Goal: Task Accomplishment & Management: Use online tool/utility

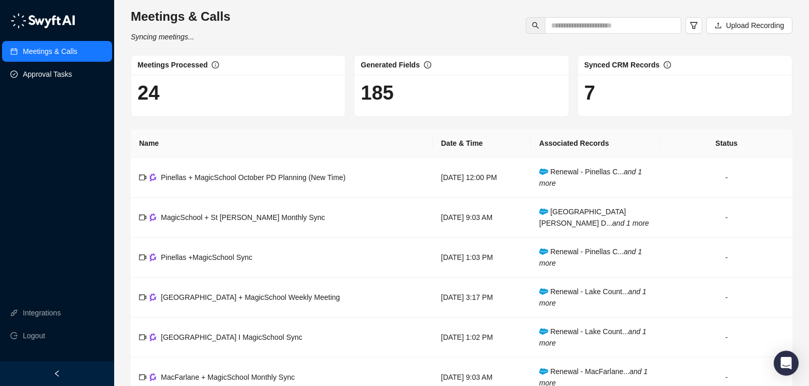
click at [49, 74] on link "Approval Tasks" at bounding box center [47, 74] width 49 height 21
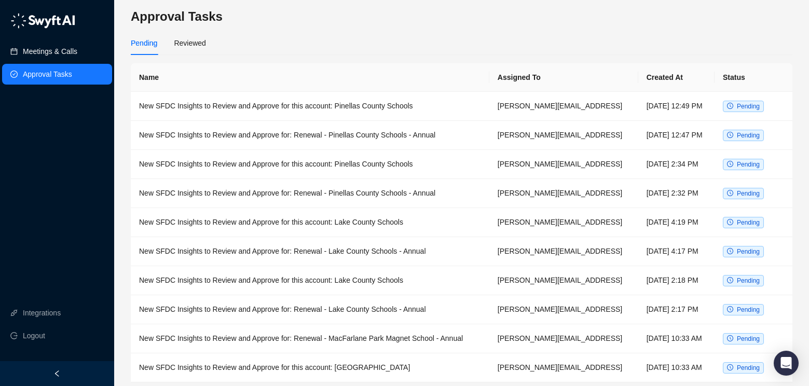
click at [63, 45] on link "Meetings & Calls" at bounding box center [50, 51] width 55 height 21
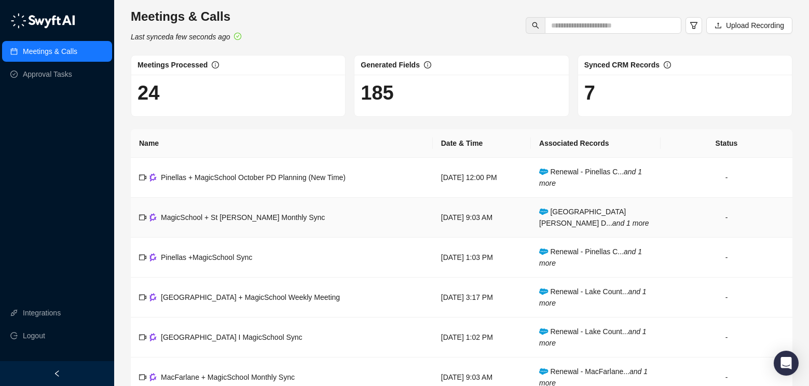
click at [241, 222] on div "MagicSchool + St [PERSON_NAME] Monthly Sync" at bounding box center [243, 217] width 164 height 11
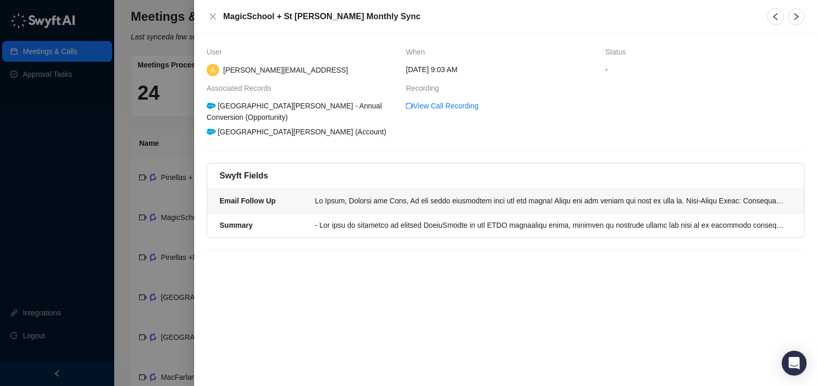
click at [304, 203] on div "Email Follow Up" at bounding box center [264, 200] width 89 height 11
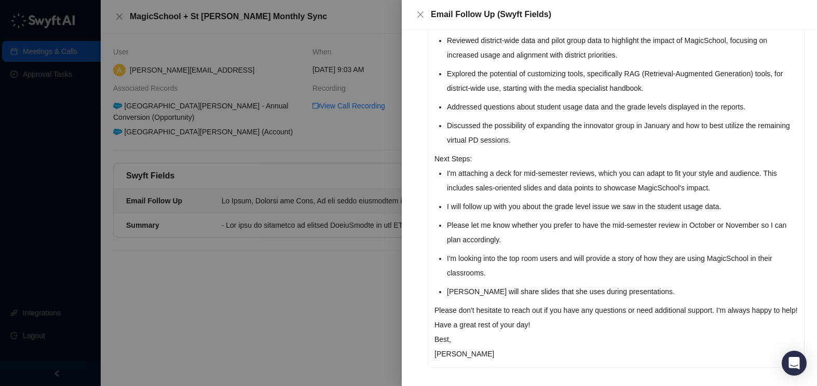
scroll to position [193, 0]
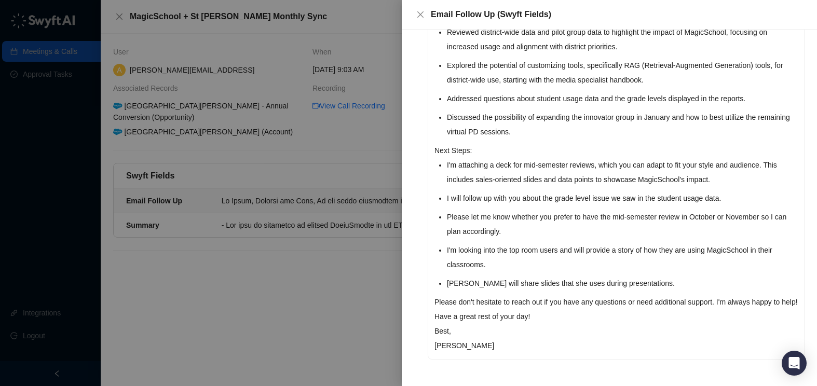
click at [460, 295] on p "Please don't hesitate to reach out if you have any questions or need additional…" at bounding box center [616, 302] width 363 height 15
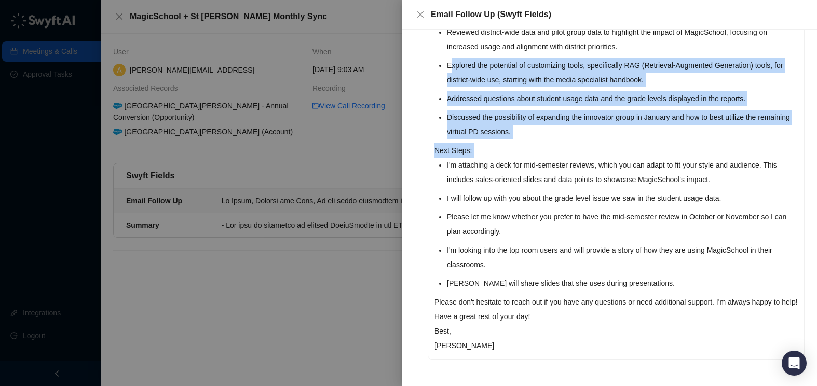
drag, startPoint x: 491, startPoint y: 344, endPoint x: 484, endPoint y: 105, distance: 238.9
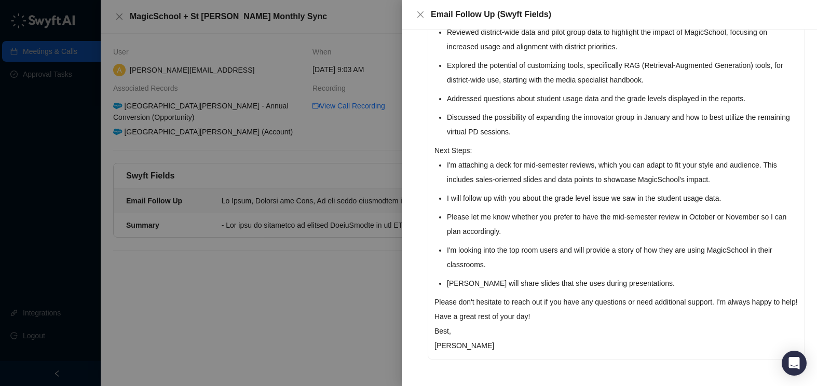
click at [524, 210] on li "Please let me know whether you prefer to have the mid-semester review in Octobe…" at bounding box center [622, 224] width 351 height 29
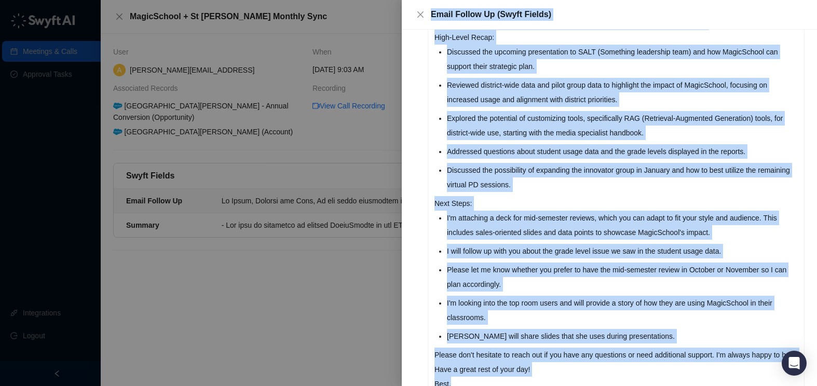
scroll to position [0, 0]
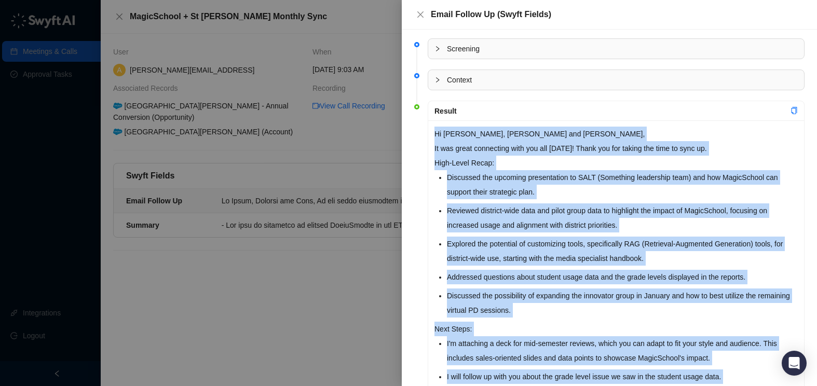
drag, startPoint x: 453, startPoint y: 334, endPoint x: 425, endPoint y: 129, distance: 207.0
click at [425, 129] on li "Result Hi [PERSON_NAME], [PERSON_NAME] and [PERSON_NAME], It was great connecti…" at bounding box center [609, 328] width 390 height 448
copy div "Hi [PERSON_NAME], [PERSON_NAME] and [PERSON_NAME], It was great connecting with…"
